Goal: Task Accomplishment & Management: Use online tool/utility

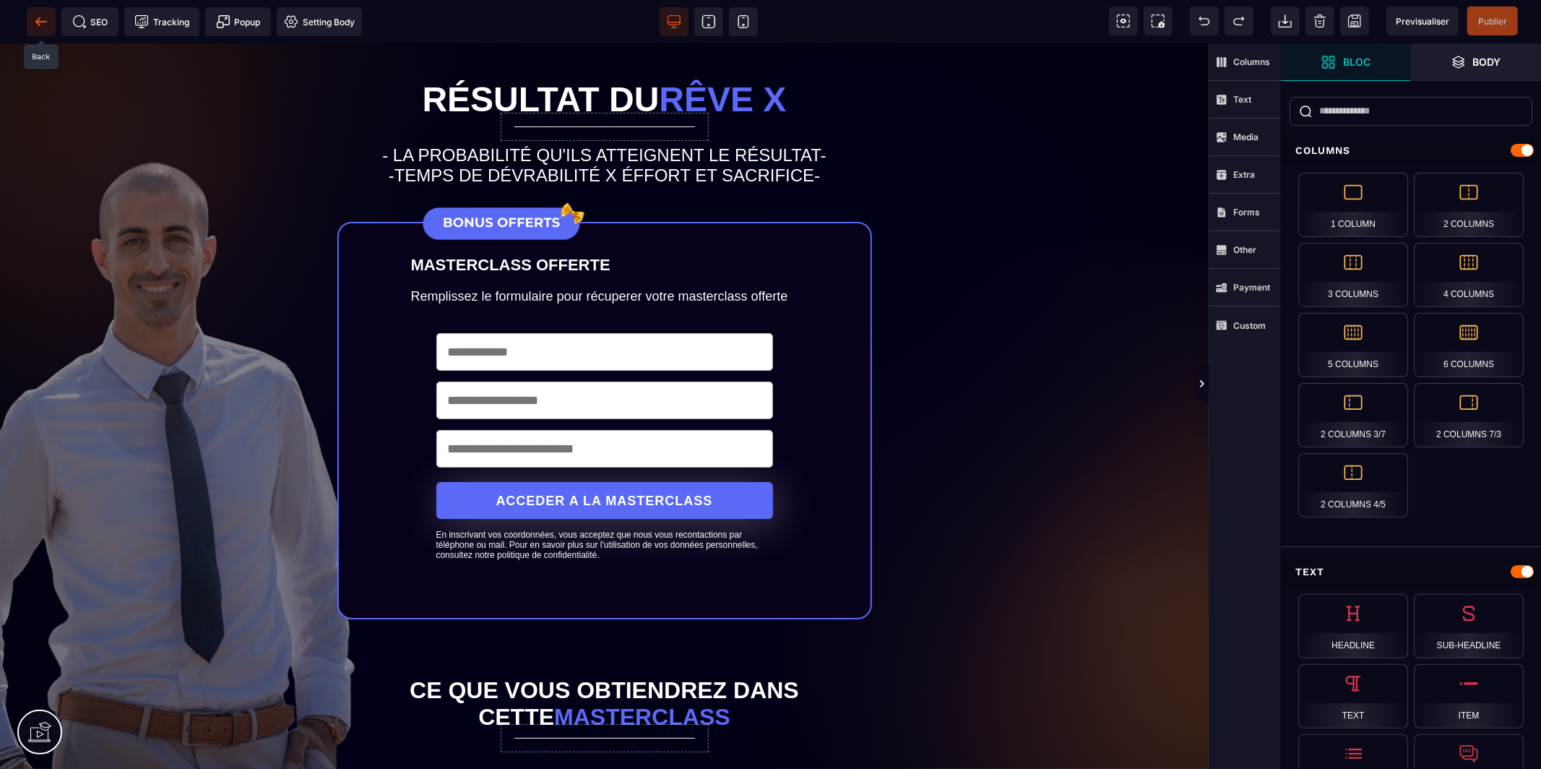
click at [42, 18] on icon at bounding box center [41, 21] width 14 height 14
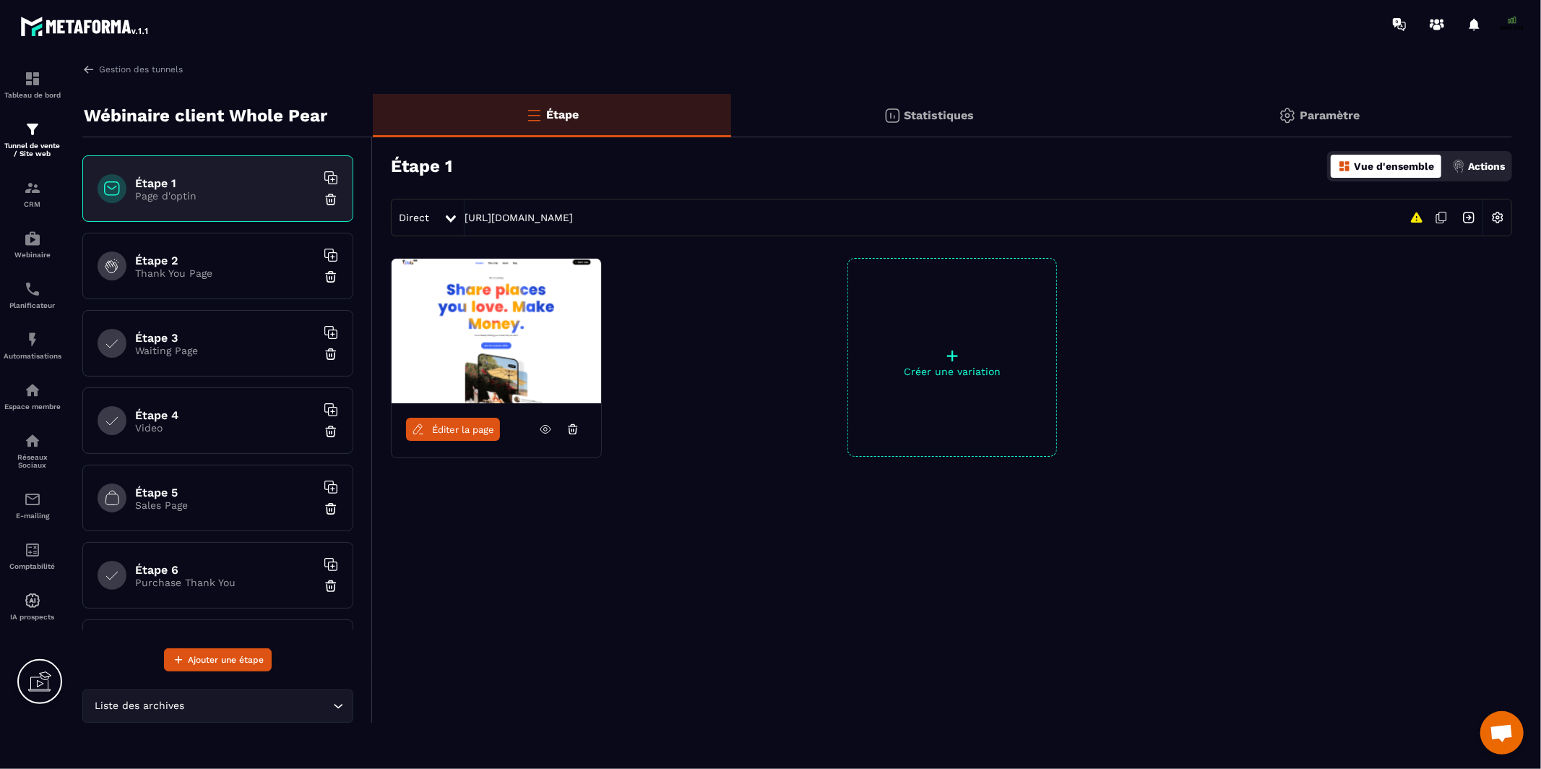
click at [1495, 153] on div "Vue d'ensemble Actions" at bounding box center [1419, 166] width 185 height 30
click at [1468, 168] on p "Actions" at bounding box center [1486, 166] width 37 height 12
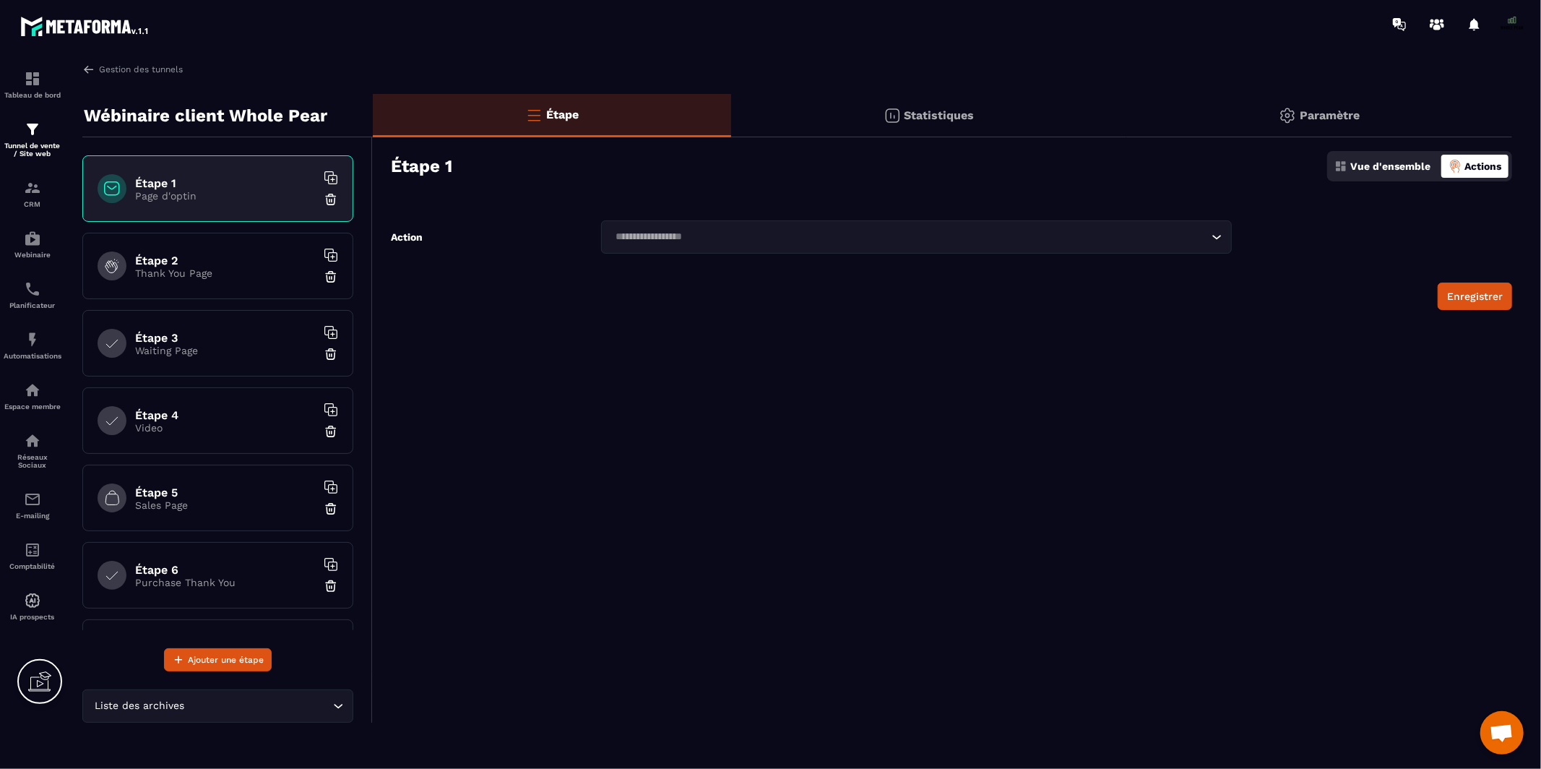
click at [1167, 250] on div "Loading..." at bounding box center [916, 236] width 631 height 33
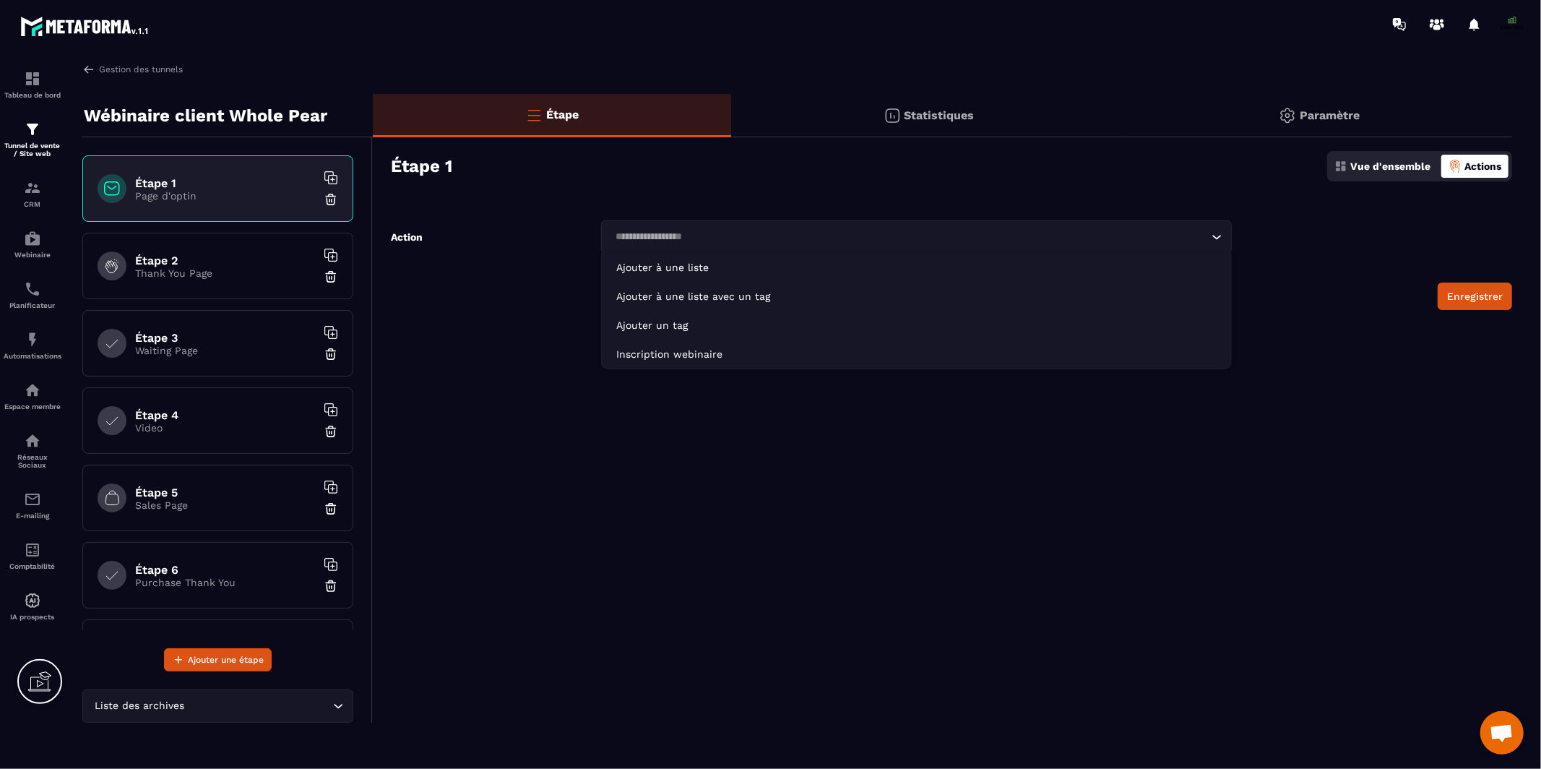
click at [1268, 218] on div "Étape Statistiques Paramètre Étape 1 Vue d'ensemble Actions Action Loading... A…" at bounding box center [942, 408] width 1139 height 628
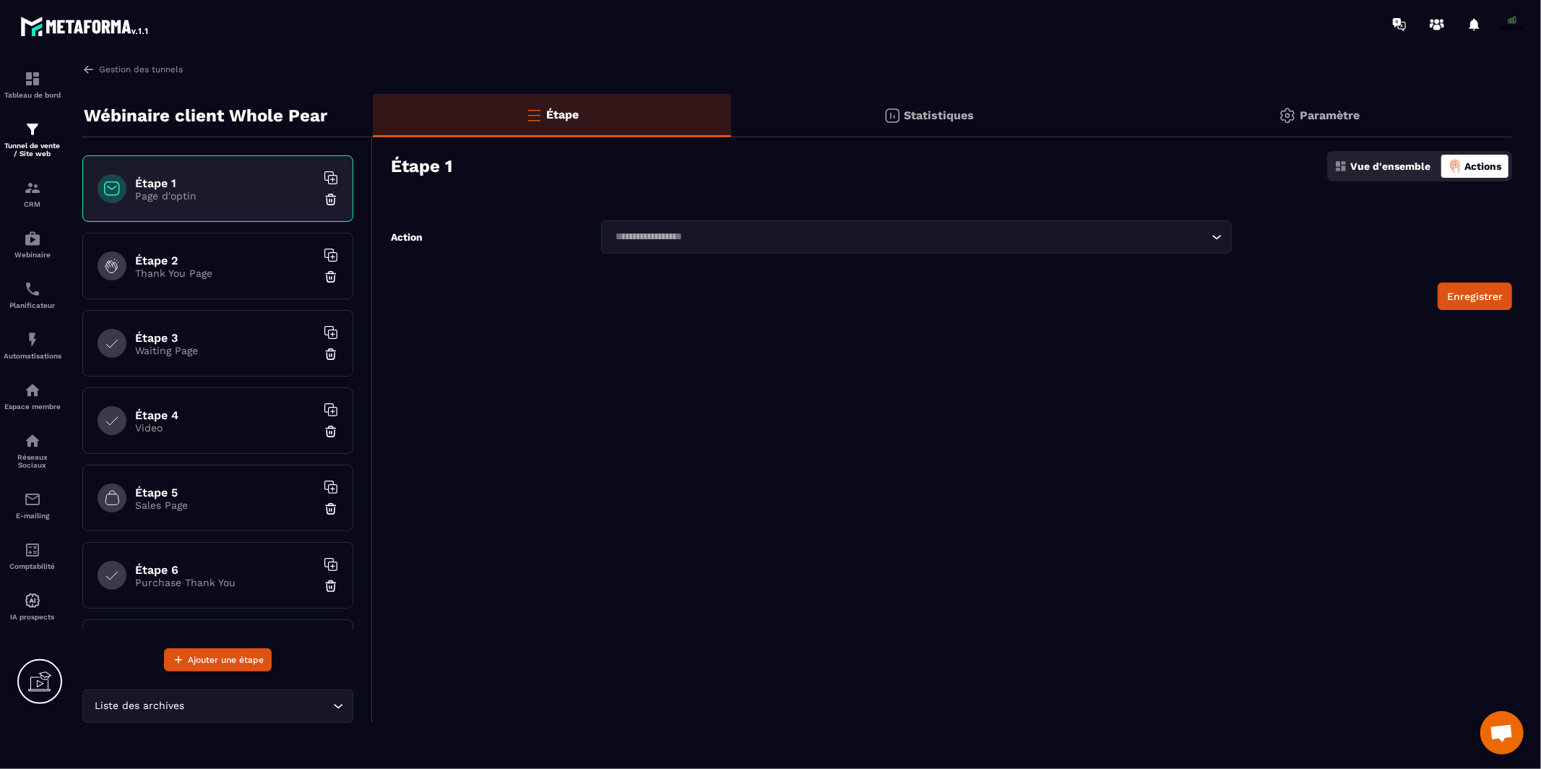
click at [262, 197] on p "Page d'optin" at bounding box center [225, 196] width 181 height 12
click at [90, 71] on img at bounding box center [88, 69] width 13 height 13
